Goal: Transaction & Acquisition: Download file/media

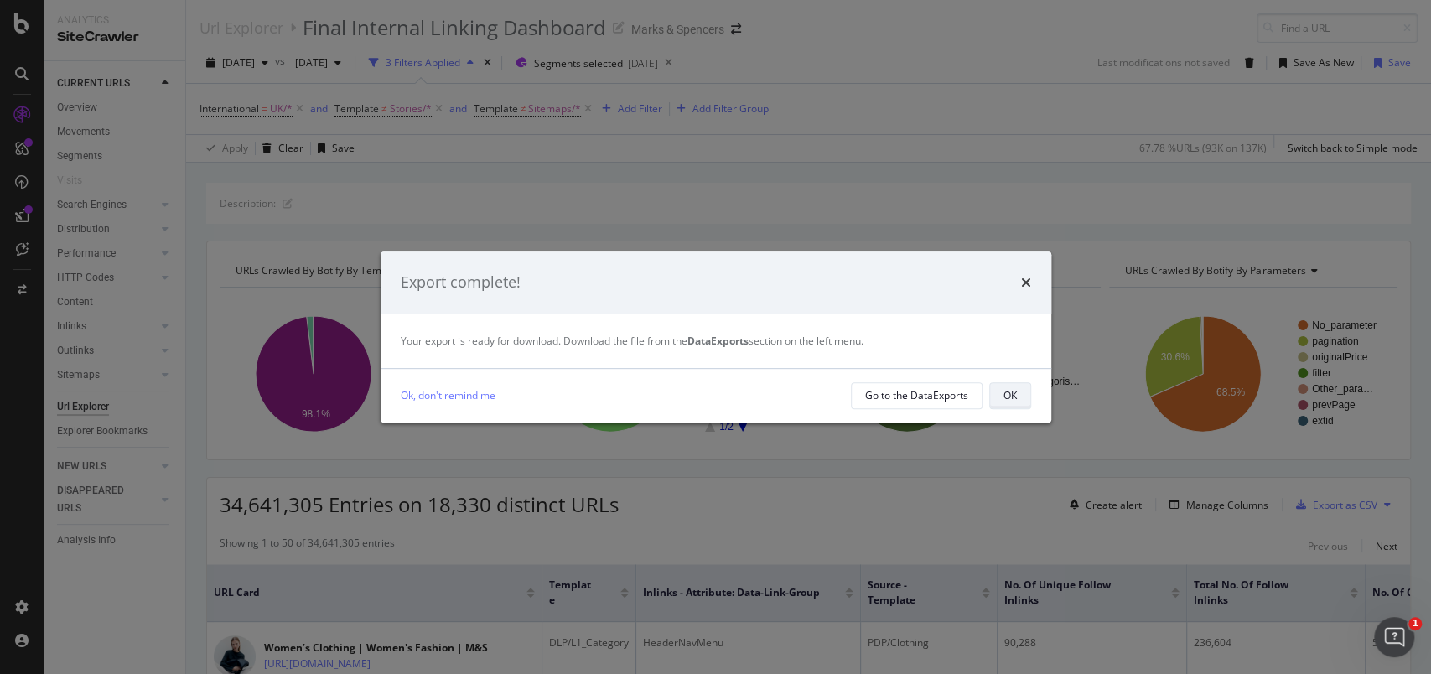
click at [1012, 401] on div "OK" at bounding box center [1009, 395] width 13 height 14
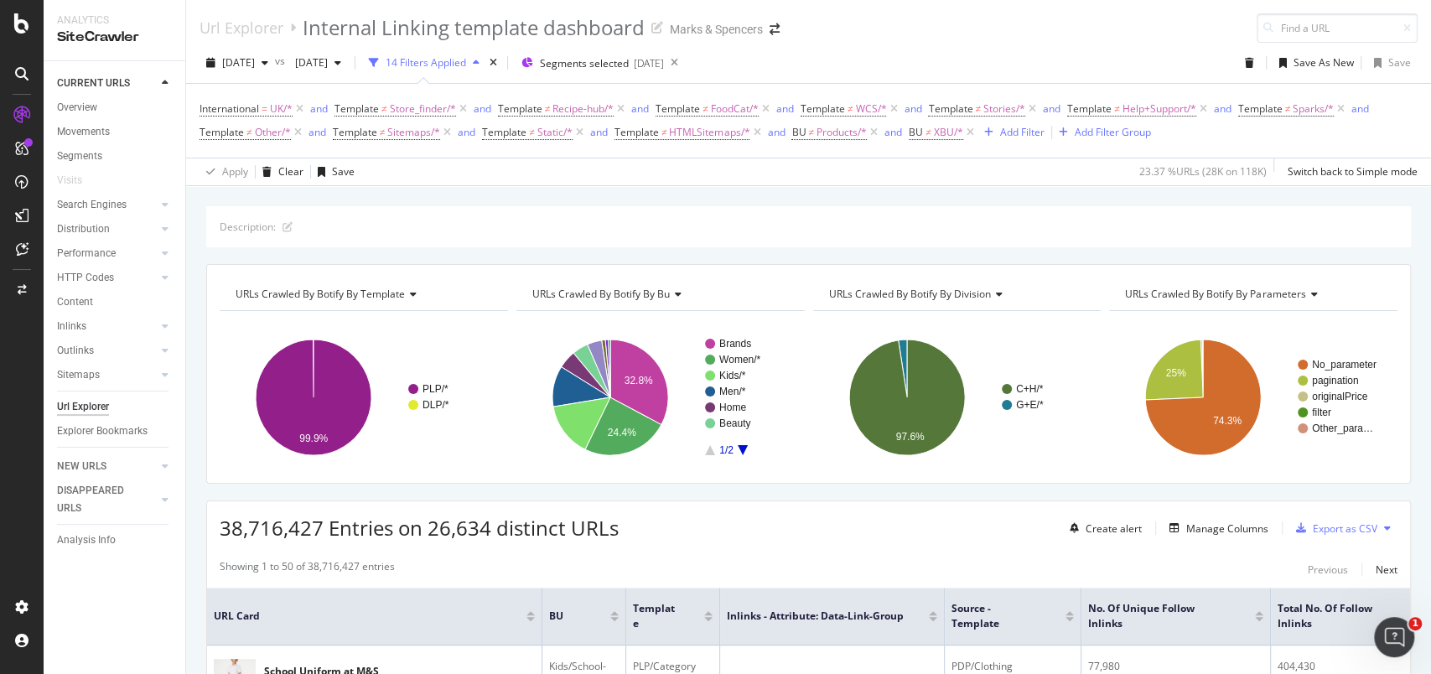
scroll to position [0, 742]
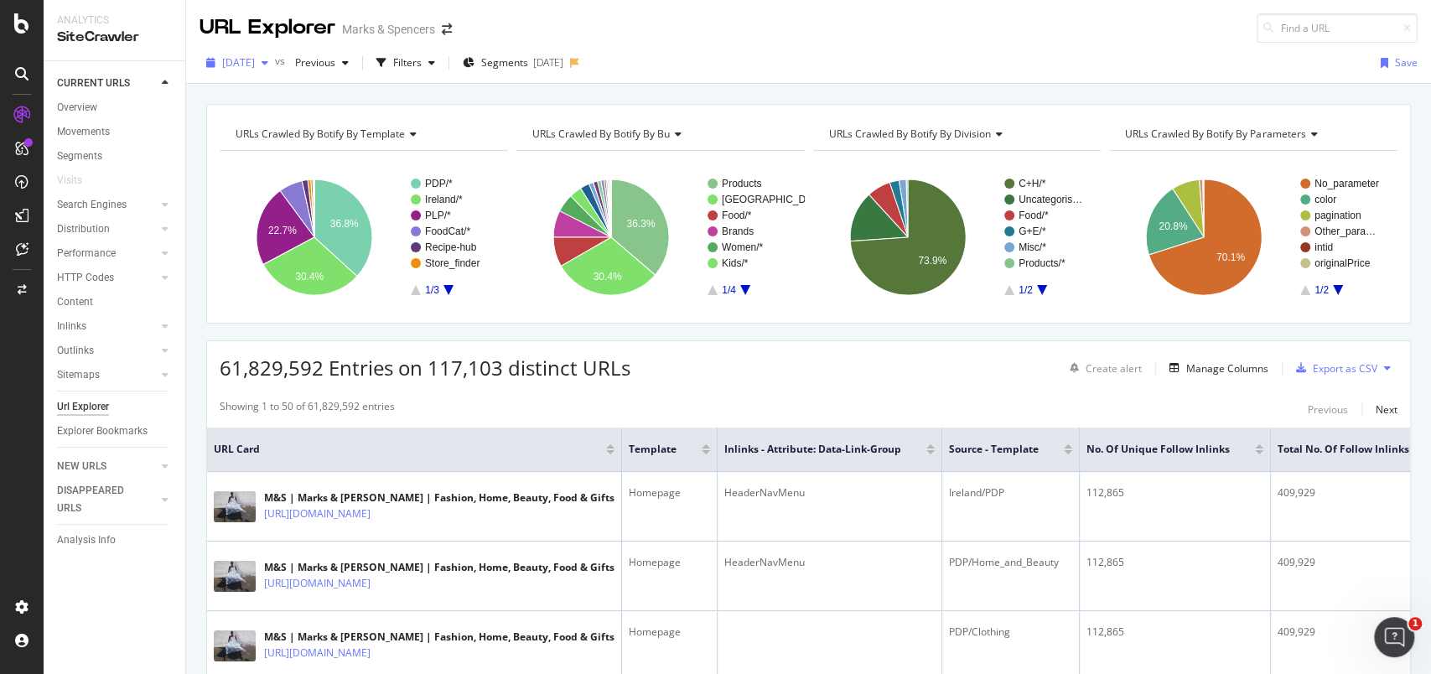
click at [255, 61] on span "2025 Aug. 2nd" at bounding box center [238, 62] width 33 height 14
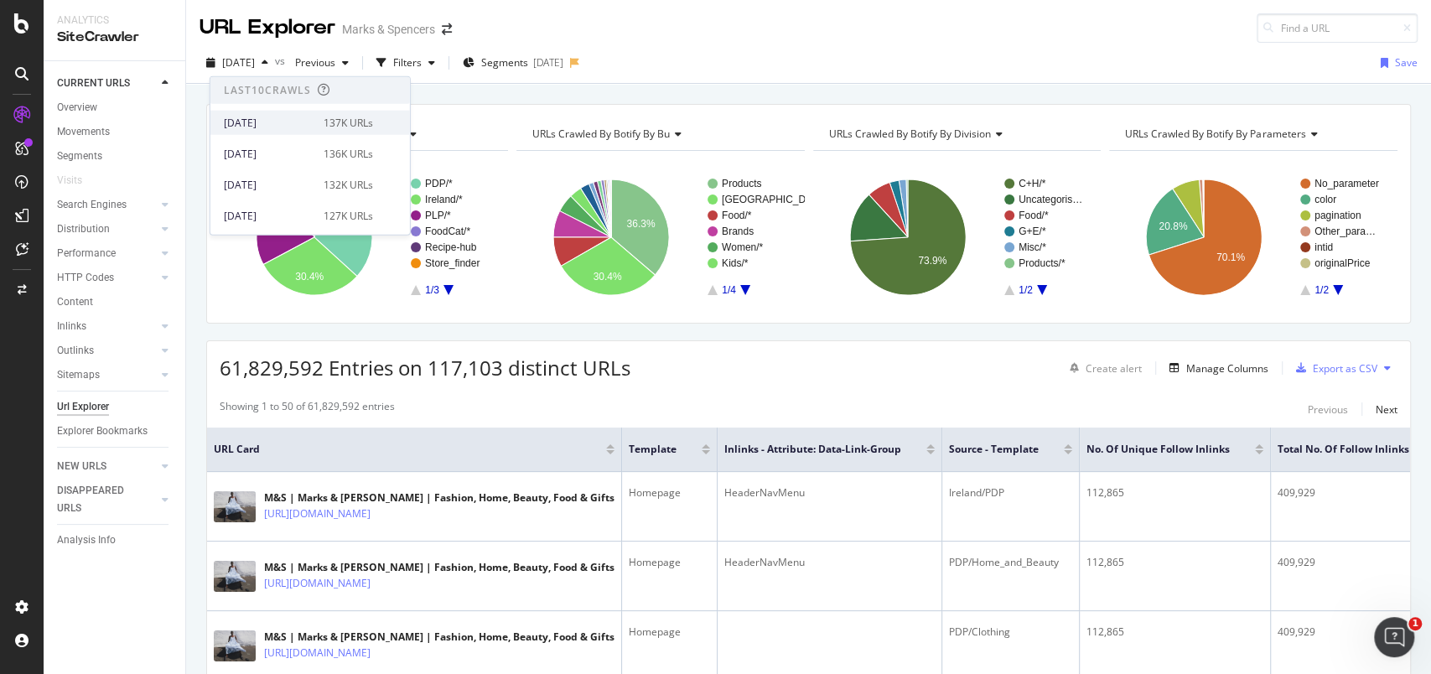
click at [285, 115] on div "[DATE]" at bounding box center [269, 122] width 90 height 15
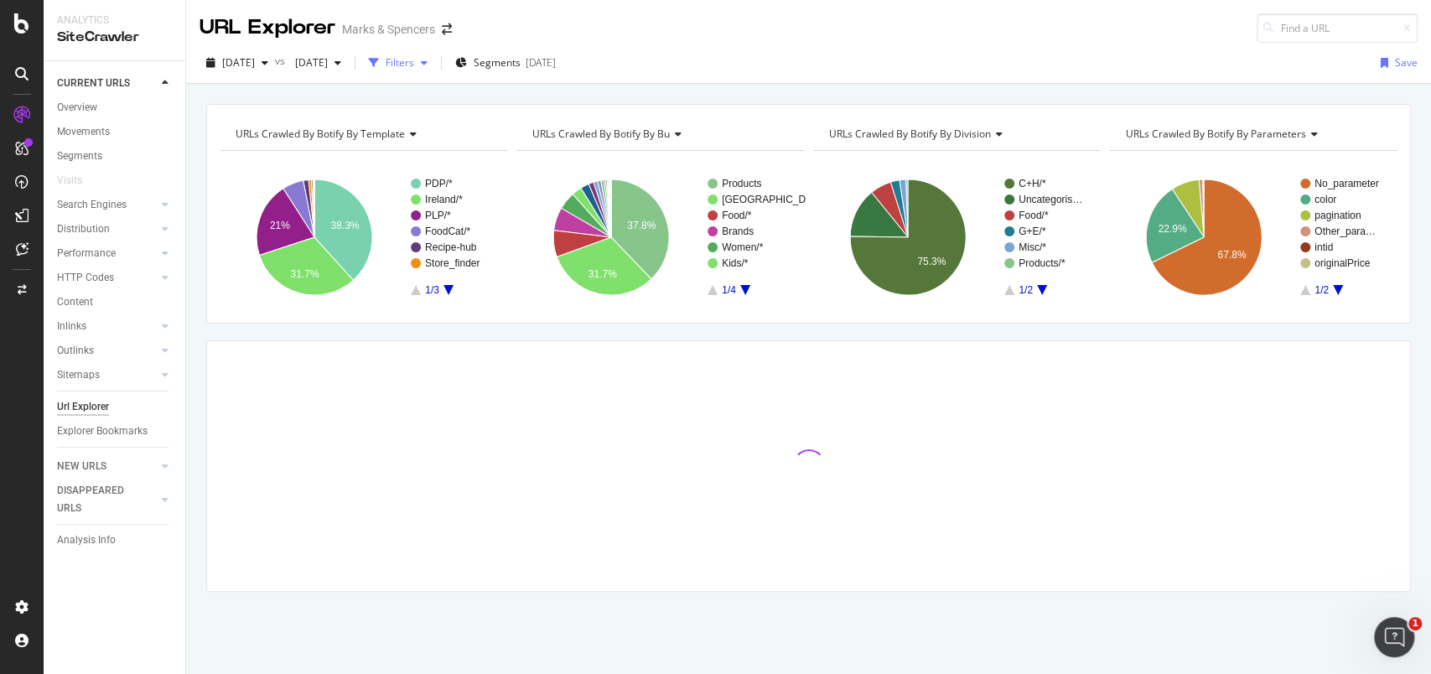
click at [414, 65] on div "Filters" at bounding box center [400, 62] width 28 height 14
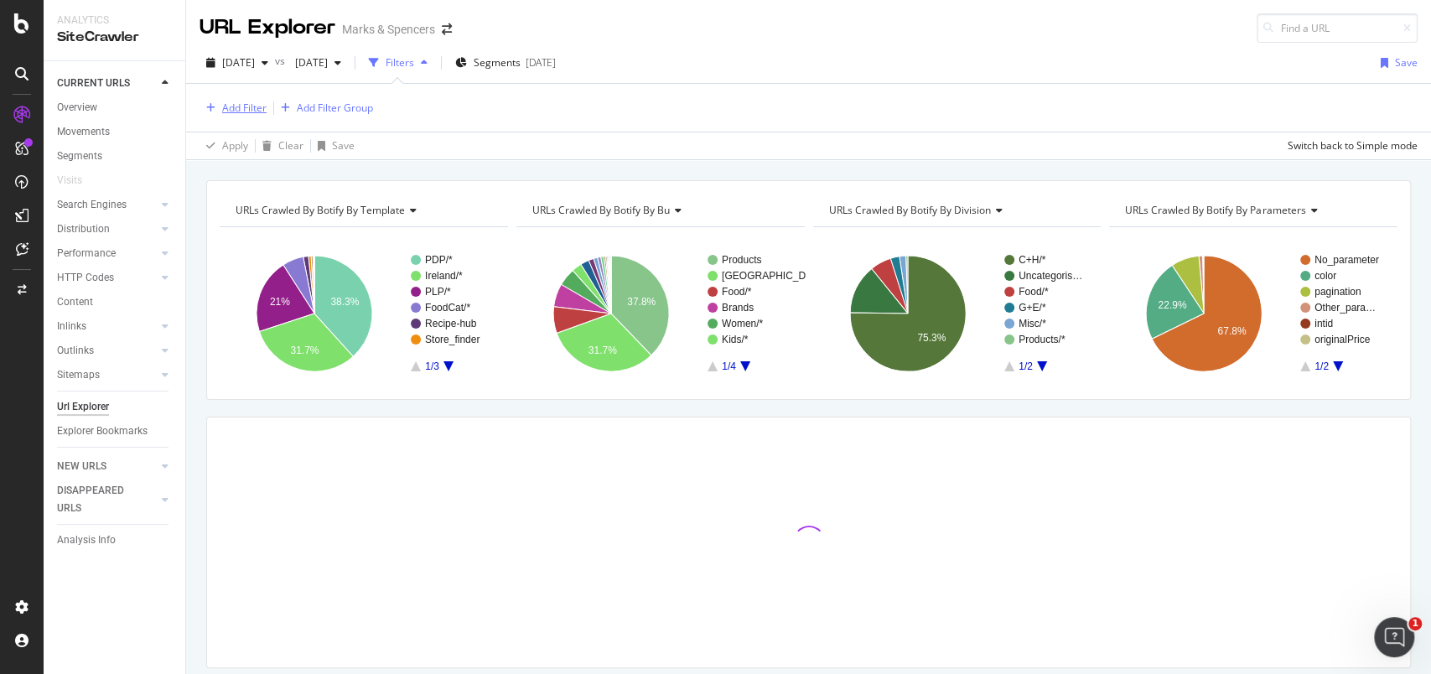
click at [248, 99] on div "Add Filter" at bounding box center [232, 108] width 67 height 18
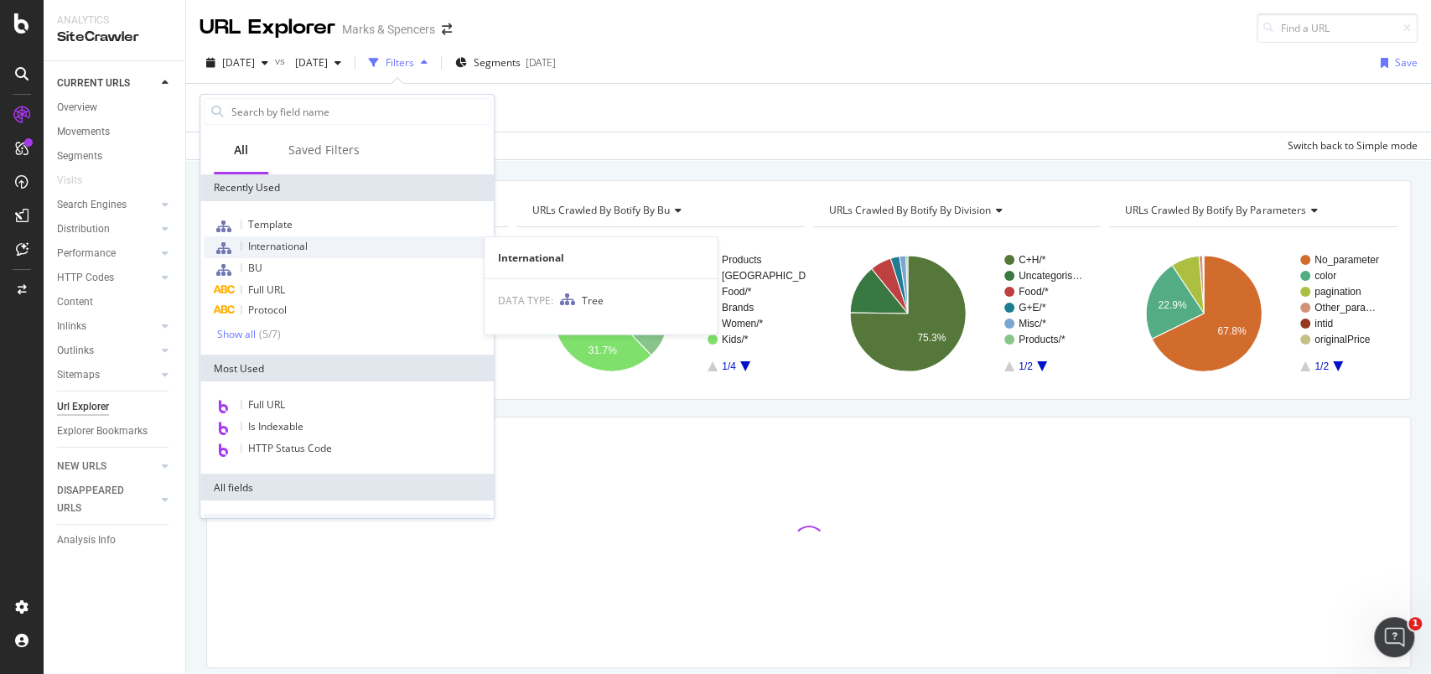
click at [282, 251] on span "International" at bounding box center [278, 246] width 60 height 14
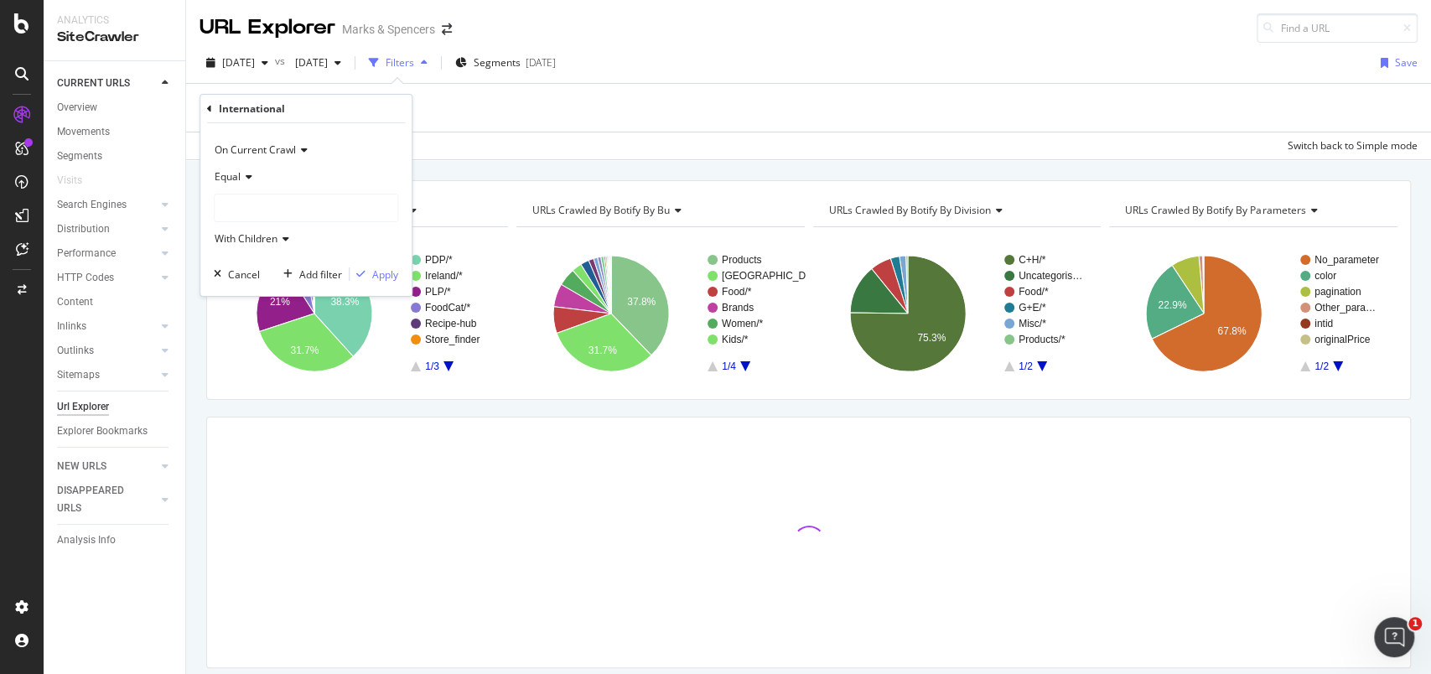
click at [265, 211] on div at bounding box center [306, 207] width 183 height 27
click at [265, 231] on div "UK 93,787 URLS" at bounding box center [311, 242] width 185 height 22
click at [375, 272] on div "Apply" at bounding box center [385, 274] width 26 height 14
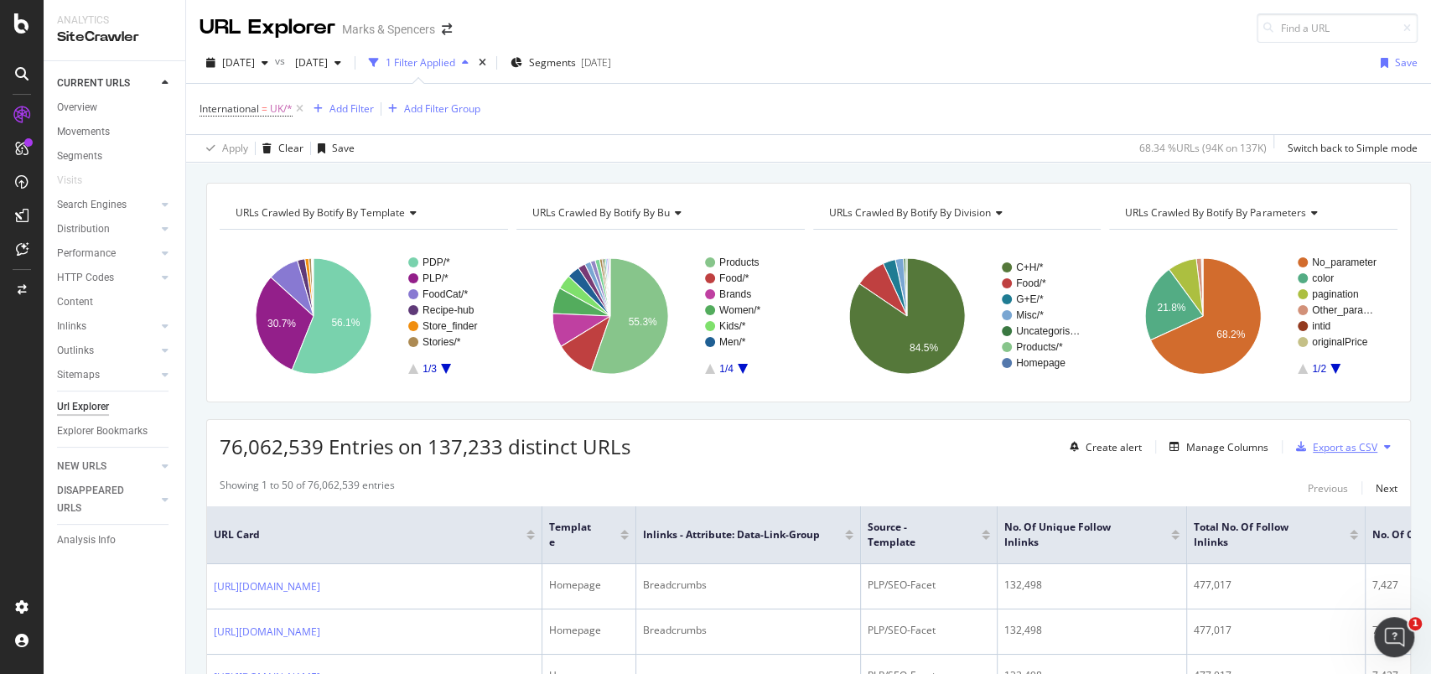
click at [1332, 444] on div "Export as CSV" at bounding box center [1344, 447] width 65 height 14
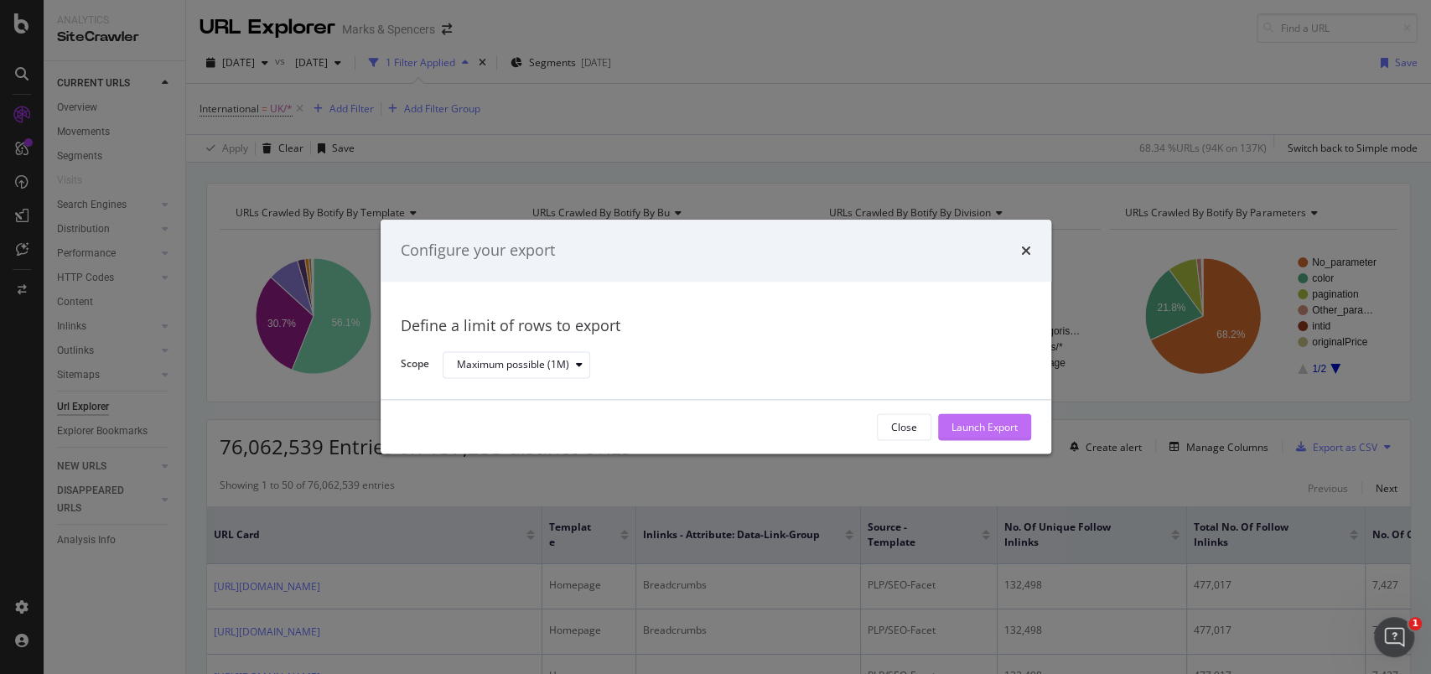
click at [995, 425] on div "Launch Export" at bounding box center [984, 427] width 66 height 14
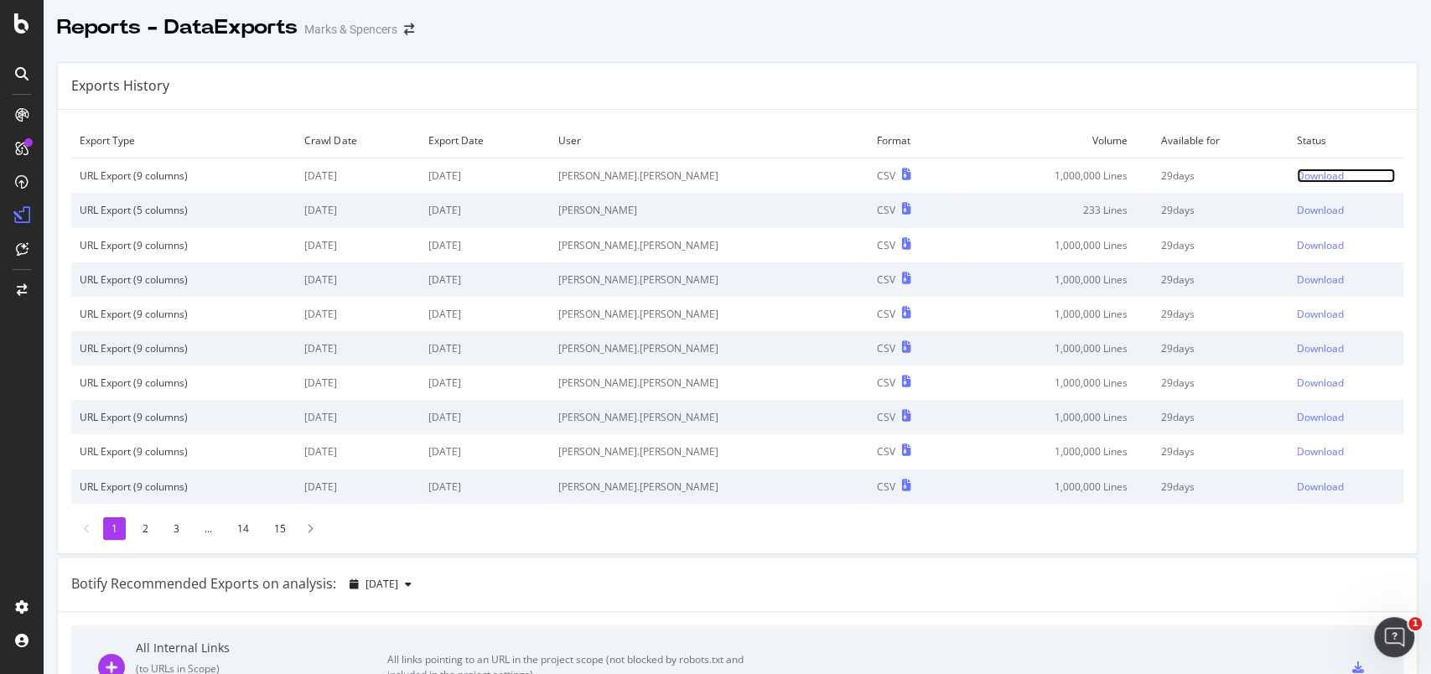
click at [1297, 173] on div "Download" at bounding box center [1320, 175] width 47 height 14
